Goal: Transaction & Acquisition: Download file/media

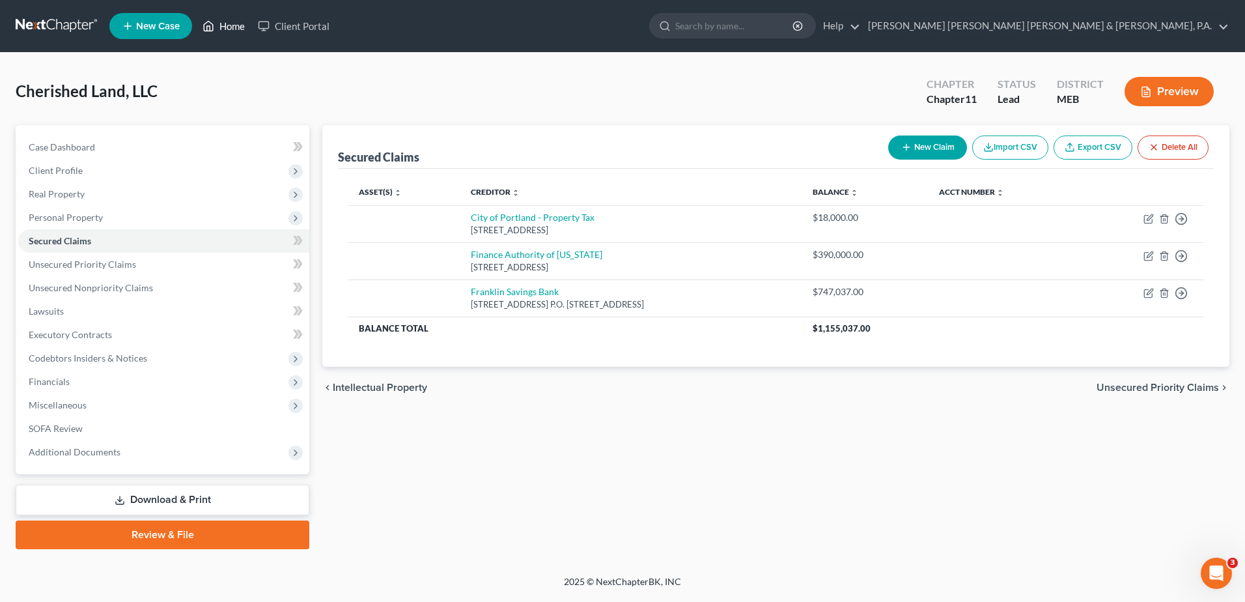
click at [225, 20] on link "Home" at bounding box center [223, 25] width 55 height 23
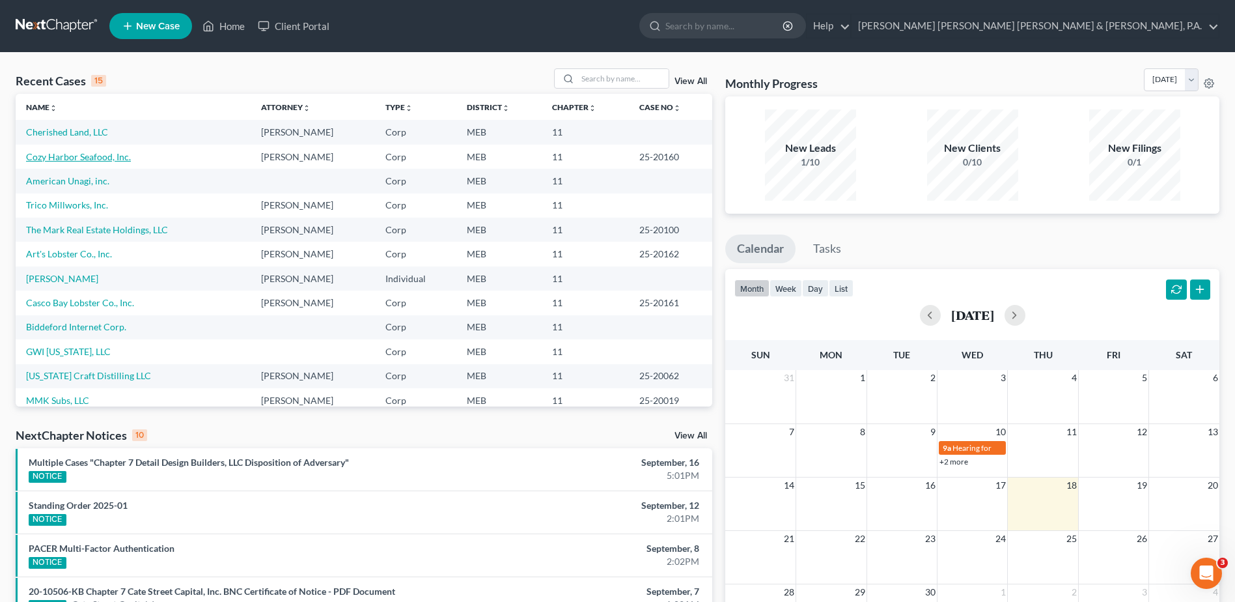
click at [84, 153] on link "Cozy Harbor Seafood, Inc." at bounding box center [78, 156] width 105 height 11
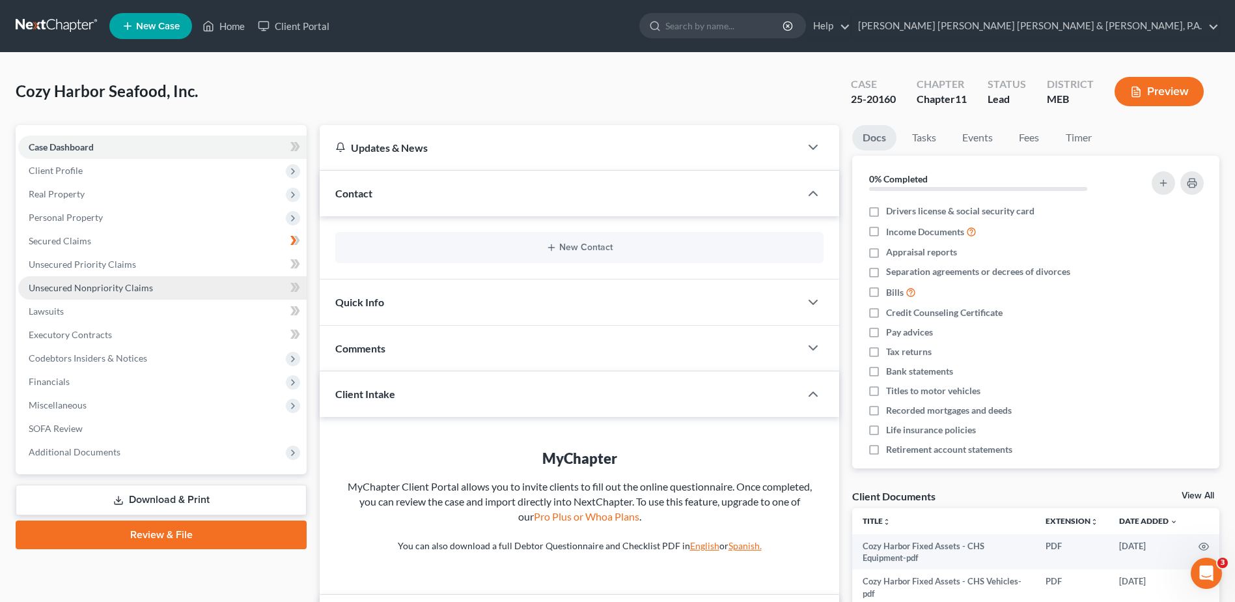
click at [74, 287] on span "Unsecured Nonpriority Claims" at bounding box center [91, 287] width 124 height 11
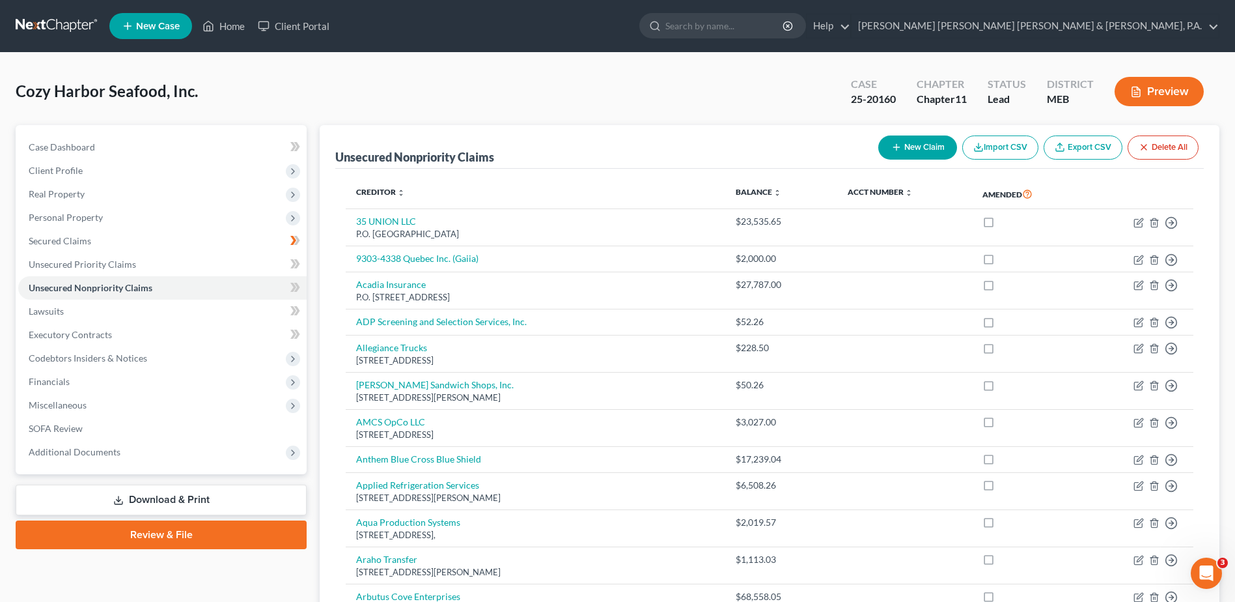
click at [122, 494] on link "Download & Print" at bounding box center [161, 499] width 291 height 31
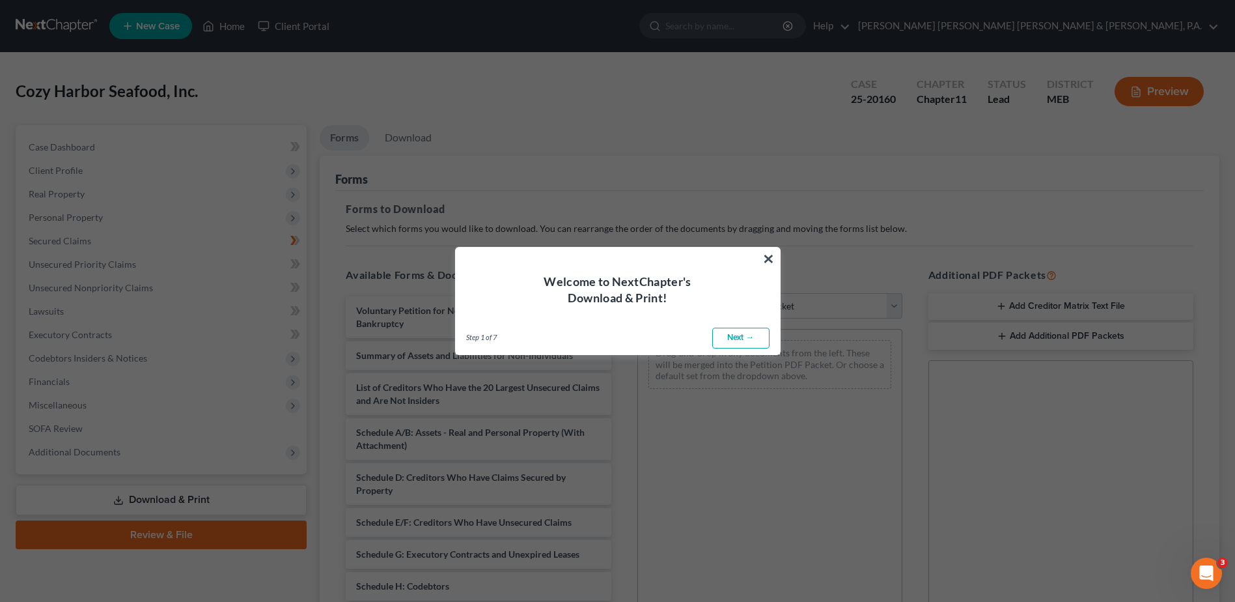
click at [759, 257] on div "Welcome to NextChapter's Download & Print!" at bounding box center [618, 276] width 324 height 59
click at [766, 258] on button "×" at bounding box center [769, 258] width 12 height 21
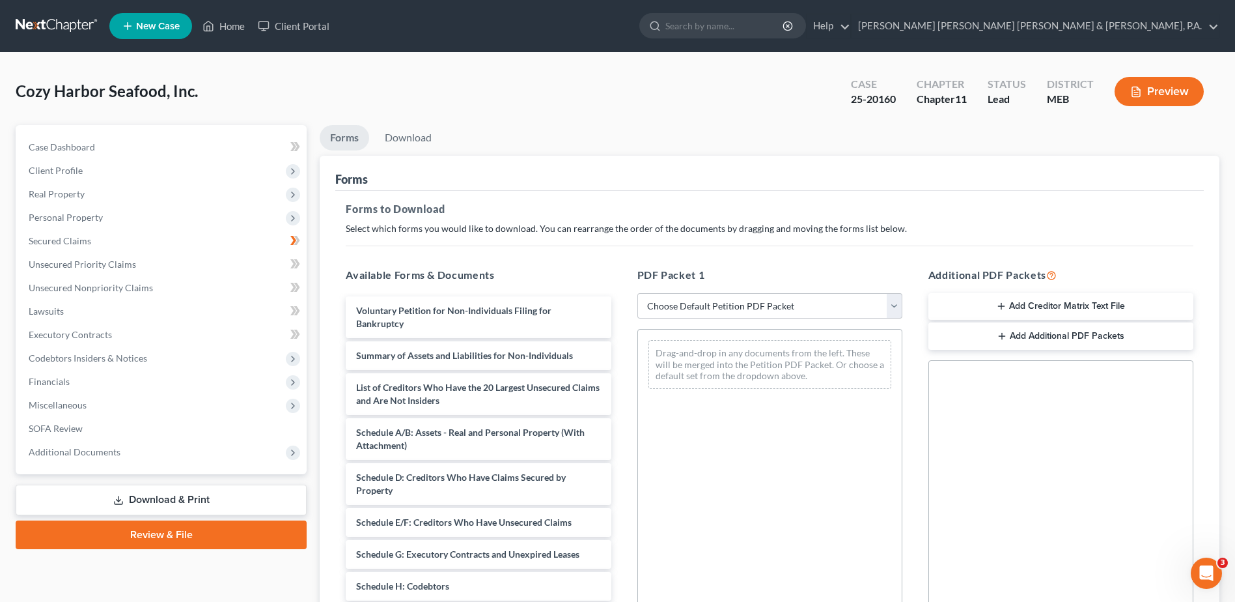
click at [187, 498] on link "Download & Print" at bounding box center [161, 499] width 291 height 31
click at [192, 494] on link "Download & Print" at bounding box center [161, 499] width 291 height 31
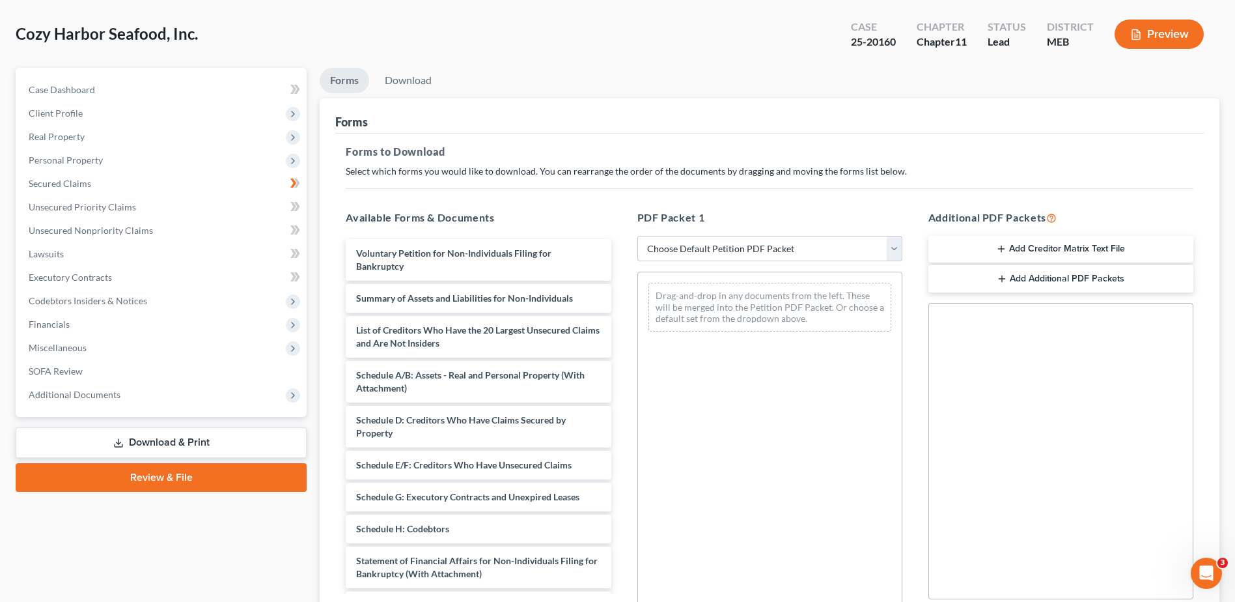
scroll to position [130, 0]
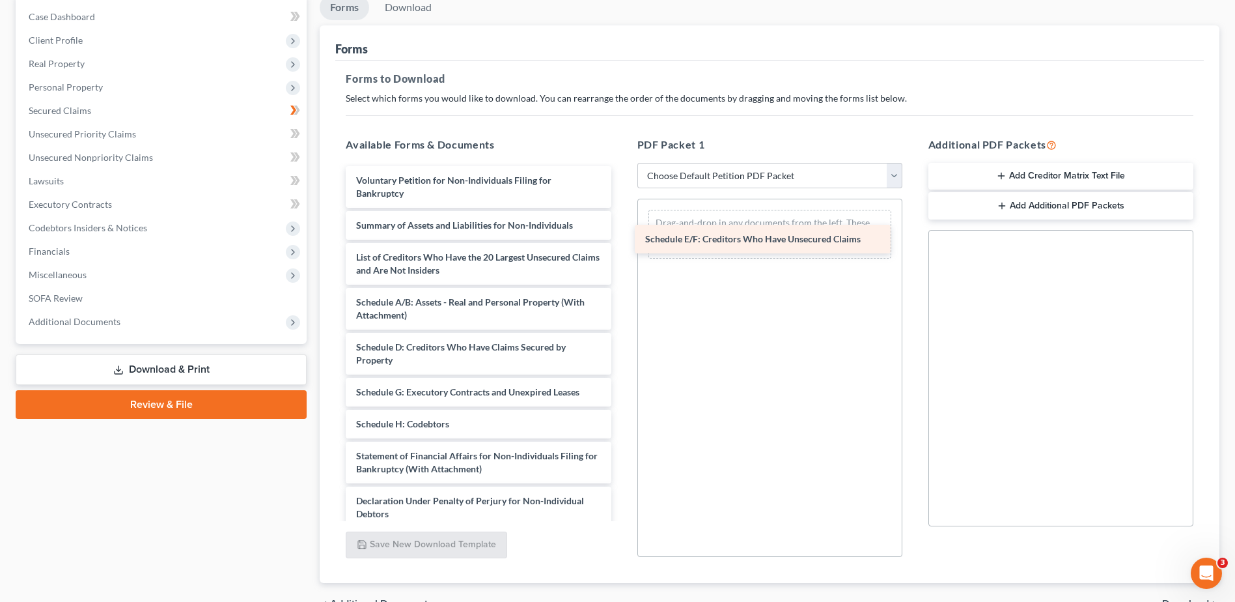
drag, startPoint x: 447, startPoint y: 392, endPoint x: 735, endPoint y: 238, distance: 326.9
click at [621, 238] on div "Schedule E/F: Creditors Who Have Unsecured Claims Voluntary Petition for Non-In…" at bounding box center [478, 411] width 286 height 490
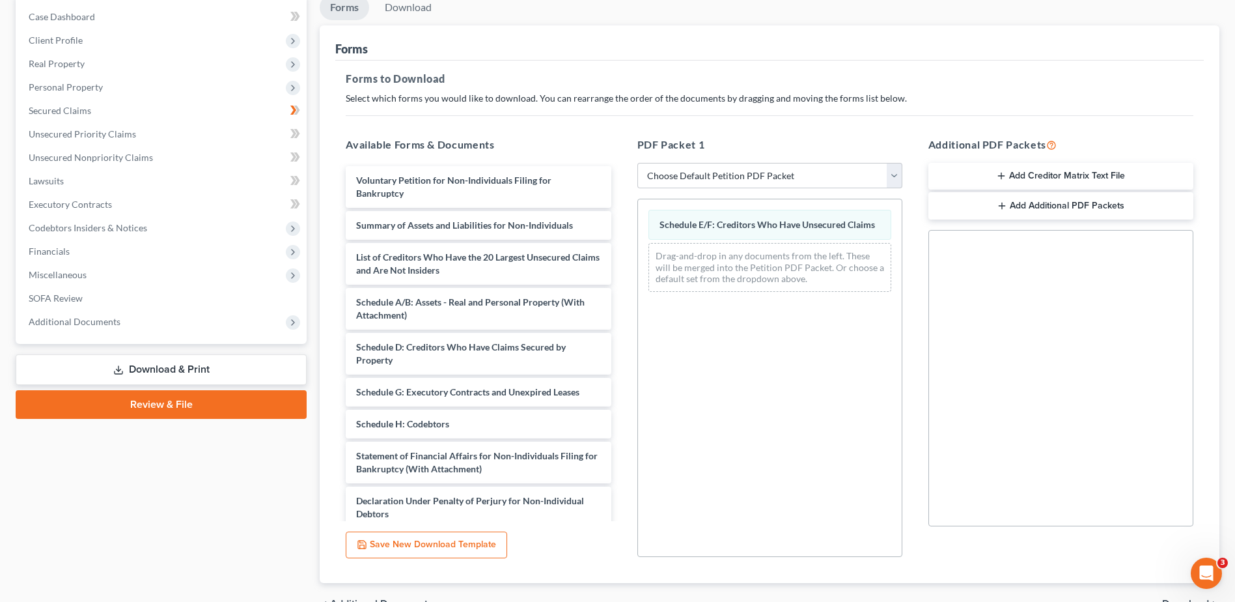
click at [959, 285] on div "Social Security Number Statement of Social Security Number Creditor Matrix Text…" at bounding box center [1061, 378] width 265 height 296
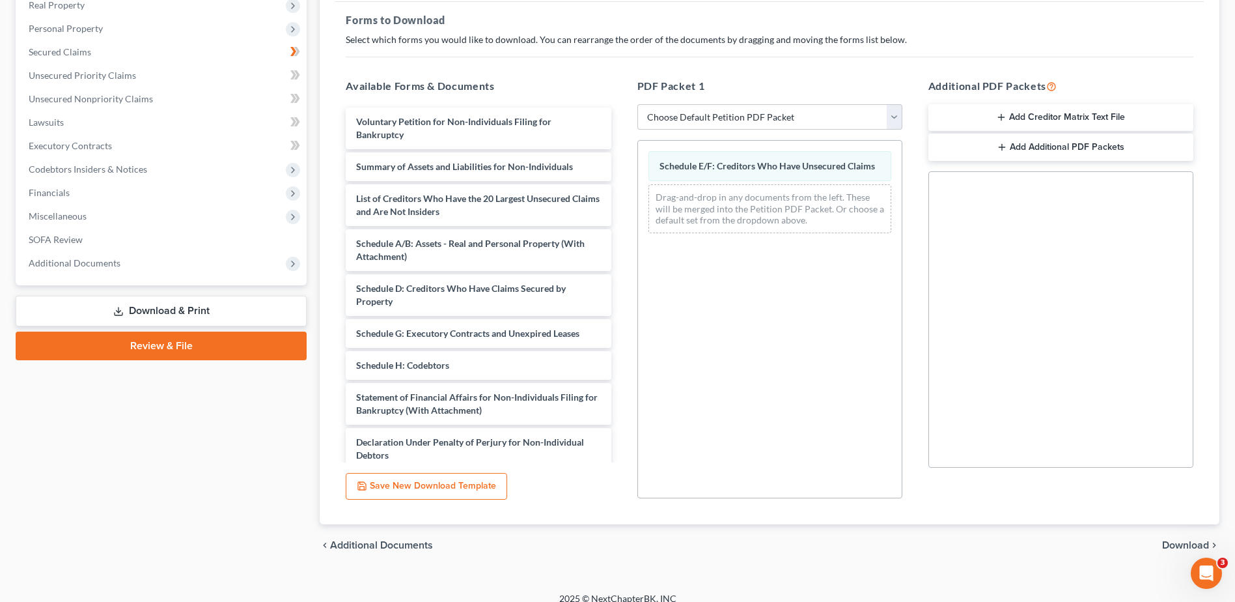
scroll to position [203, 0]
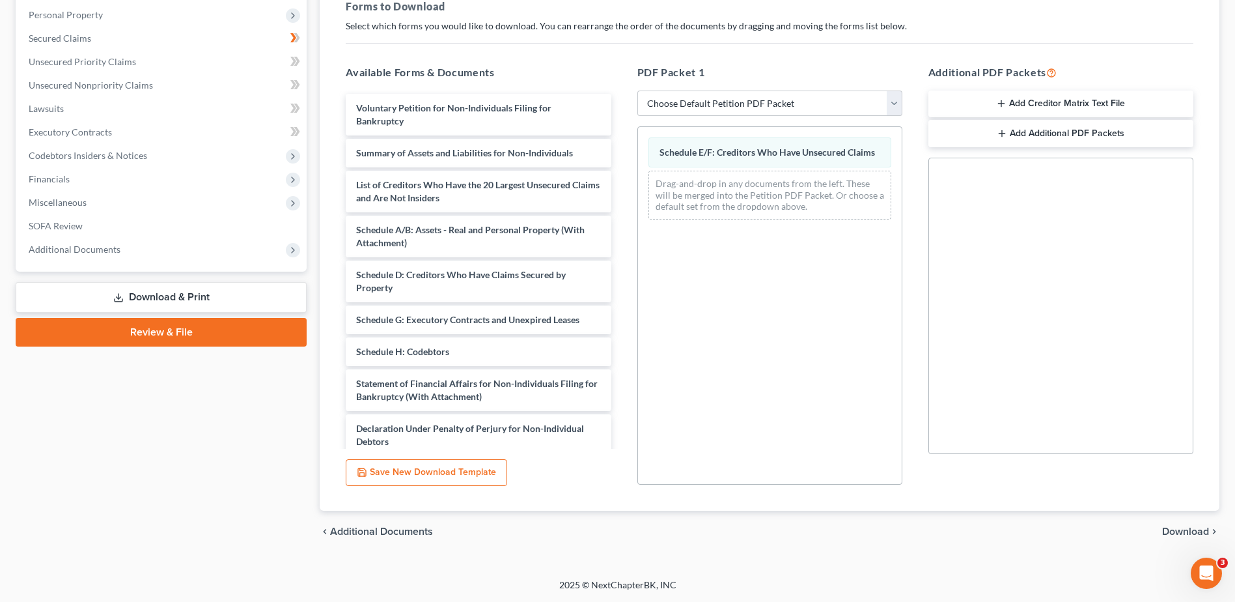
click at [1177, 527] on span "Download" at bounding box center [1185, 531] width 47 height 10
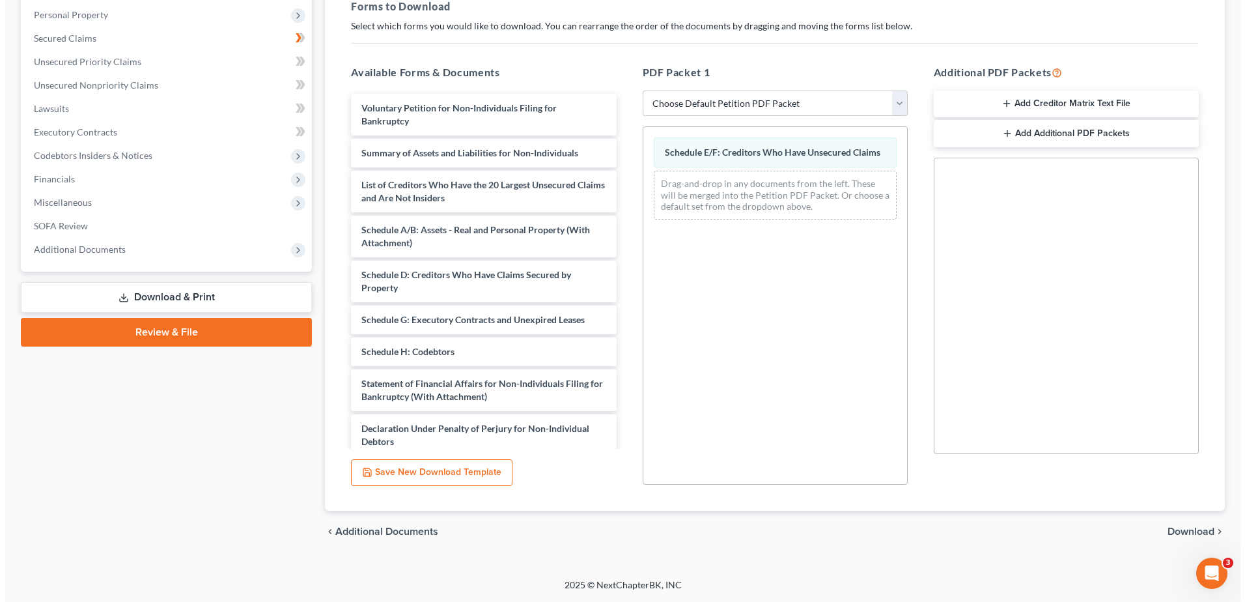
scroll to position [0, 0]
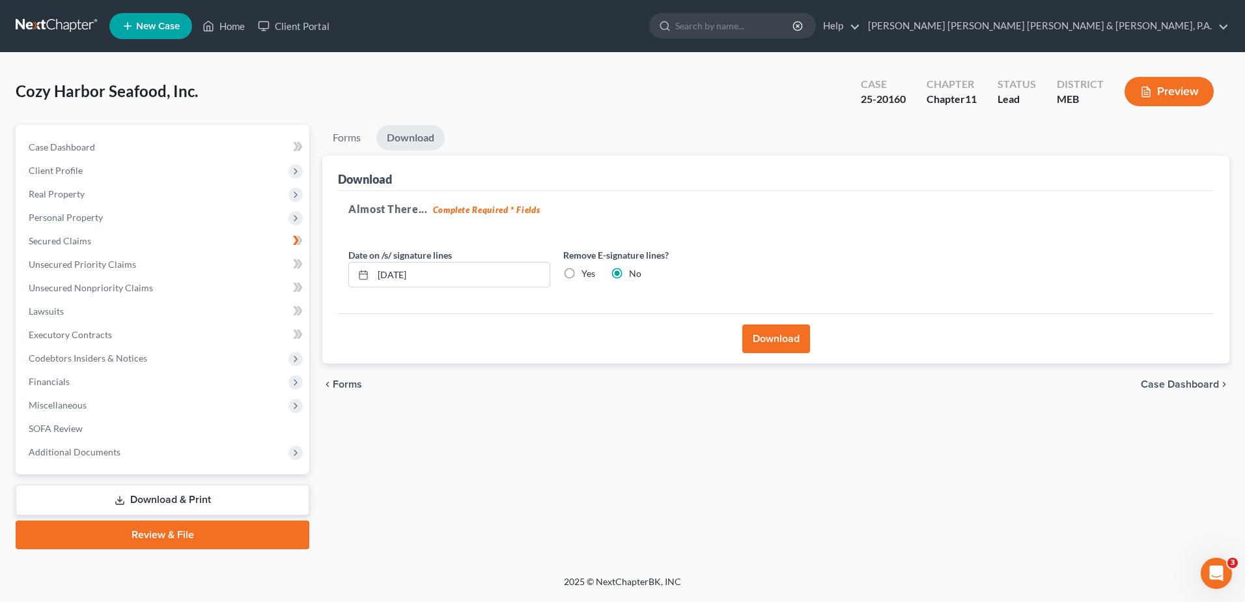
click at [763, 341] on button "Download" at bounding box center [776, 338] width 68 height 29
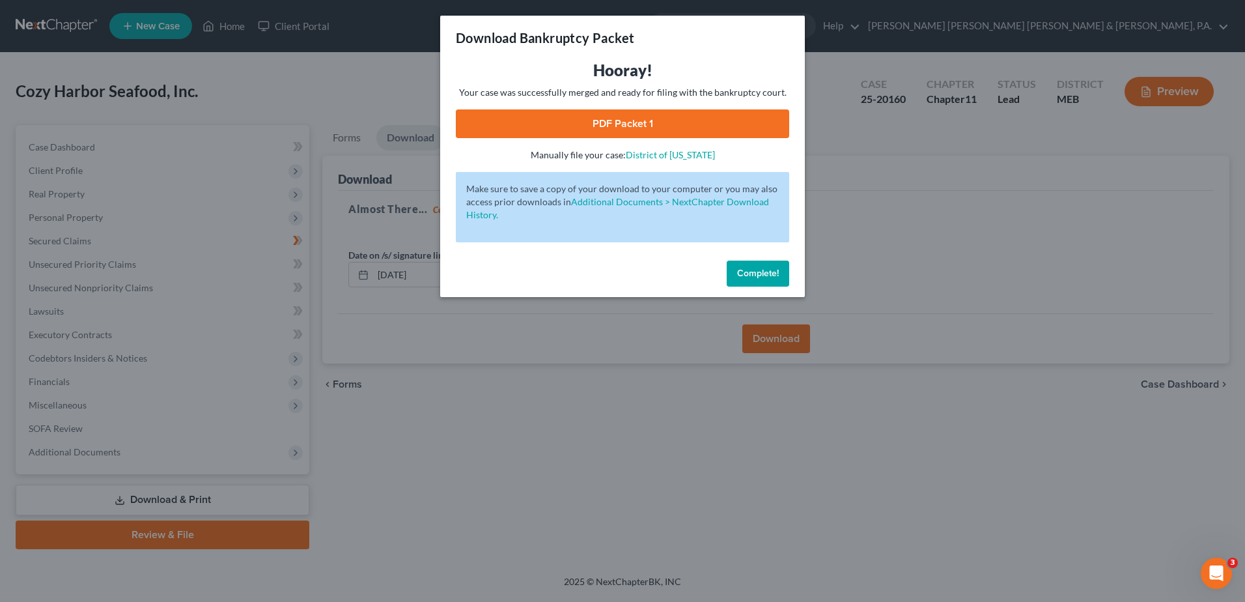
click at [752, 270] on span "Complete!" at bounding box center [758, 273] width 42 height 11
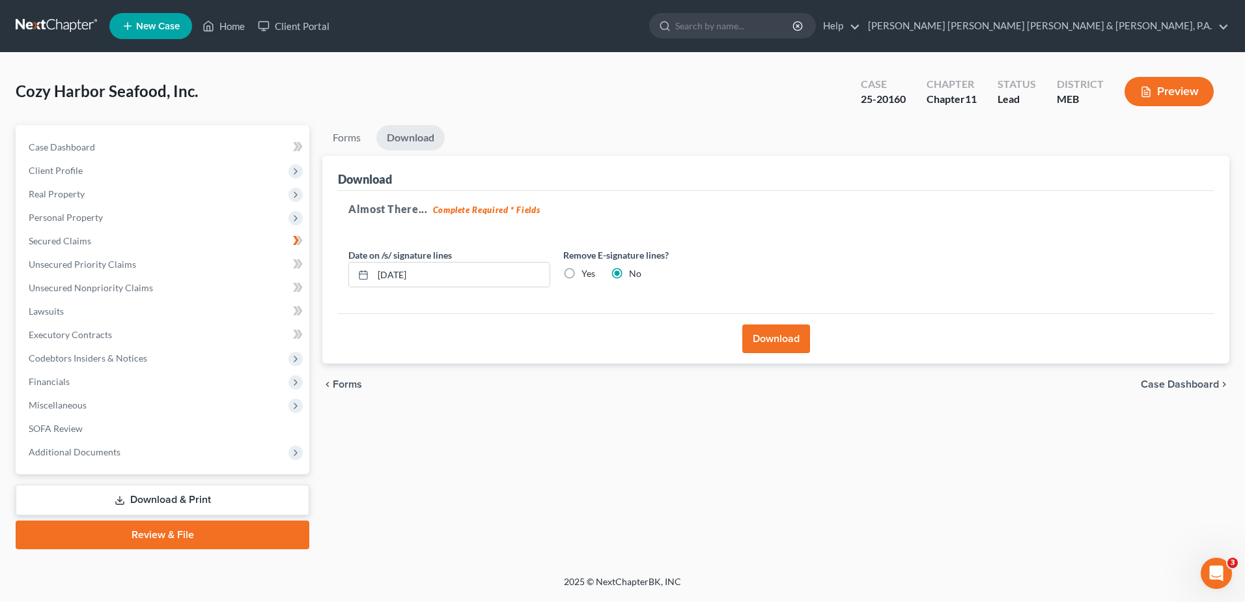
click at [979, 204] on h5 "Almost There... Complete Required * Fields" at bounding box center [775, 209] width 855 height 16
click at [772, 339] on button "Download" at bounding box center [776, 338] width 68 height 29
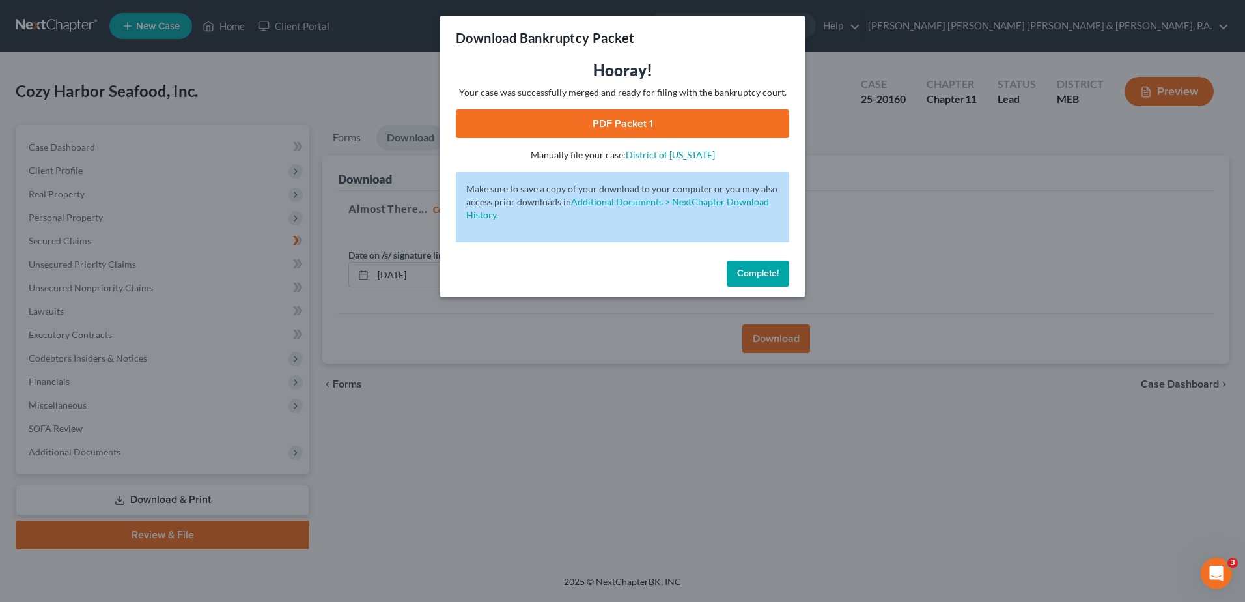
click at [781, 262] on button "Complete!" at bounding box center [758, 273] width 63 height 26
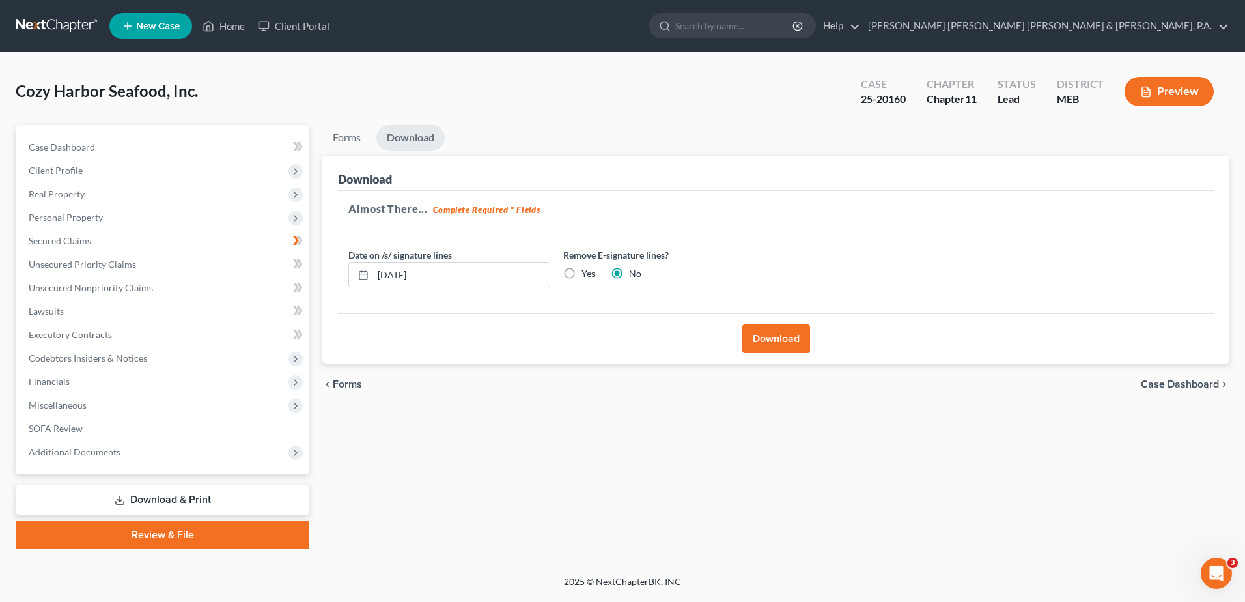
click at [985, 227] on div "Almost There... Complete Required * Fields Date on /s/ signature lines [DATE] R…" at bounding box center [776, 252] width 876 height 123
click at [794, 354] on div "Download" at bounding box center [776, 338] width 876 height 50
click at [791, 340] on button "Download" at bounding box center [776, 338] width 68 height 29
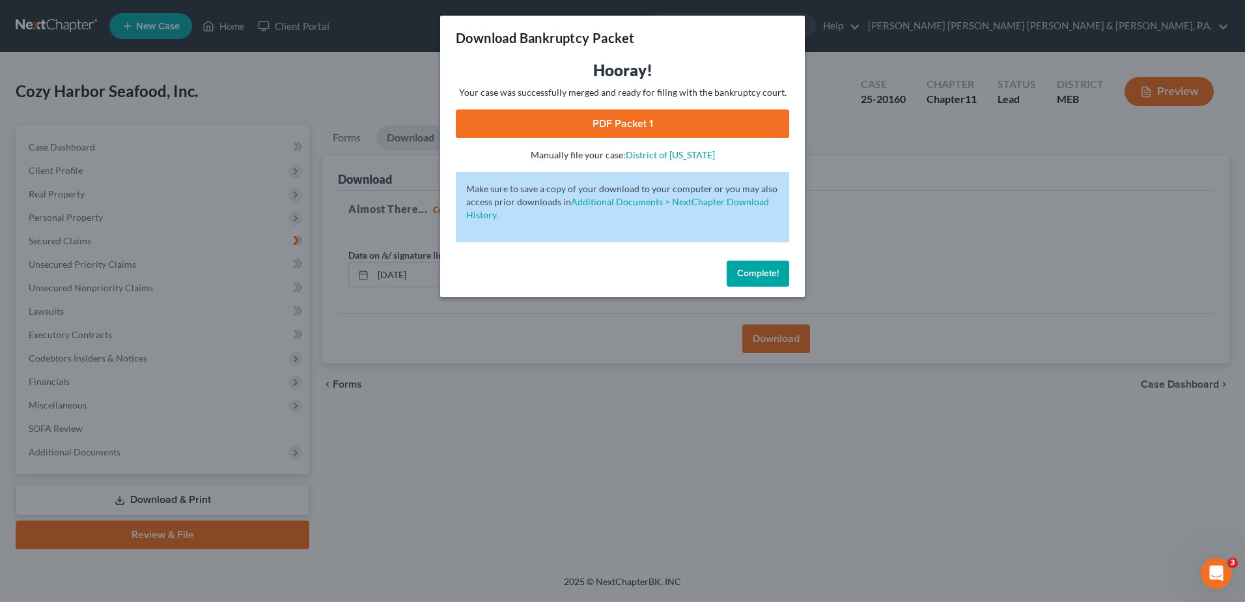
click at [723, 123] on link "PDF Packet 1" at bounding box center [622, 123] width 333 height 29
